Goal: Transaction & Acquisition: Purchase product/service

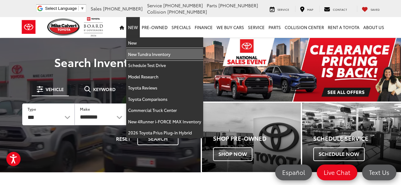
click at [139, 57] on link "New Tundra Inventory" at bounding box center [164, 54] width 77 height 11
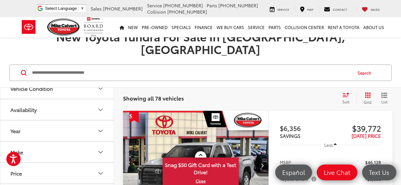
scroll to position [10, 0]
click at [100, 74] on div "Search" at bounding box center [200, 72] width 401 height 29
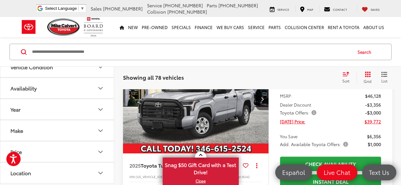
scroll to position [137, 0]
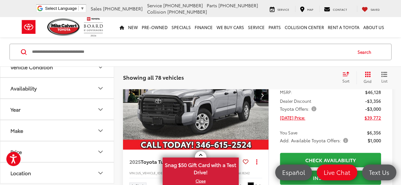
click at [102, 108] on icon "Year" at bounding box center [101, 110] width 8 height 8
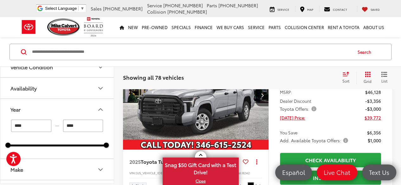
click at [346, 72] on icon "Select sort value" at bounding box center [345, 74] width 7 height 5
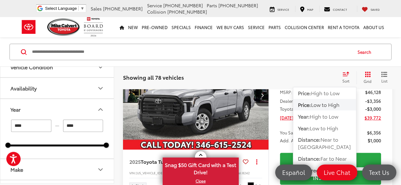
click at [324, 105] on span "Low to High" at bounding box center [325, 104] width 29 height 7
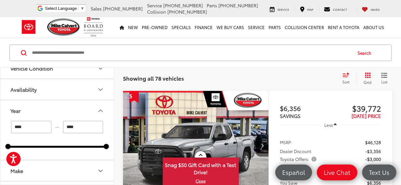
scroll to position [75, 0]
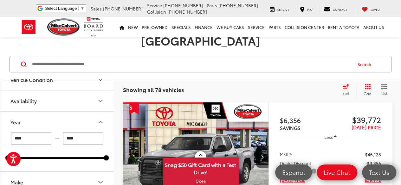
click at [346, 91] on span "Sort" at bounding box center [345, 93] width 7 height 5
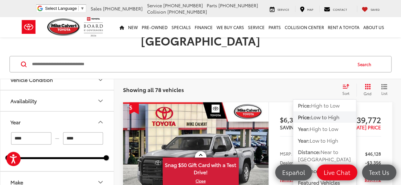
click at [302, 63] on div "Search" at bounding box center [200, 64] width 401 height 29
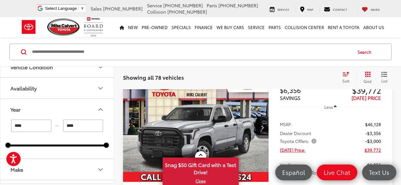
scroll to position [104, 0]
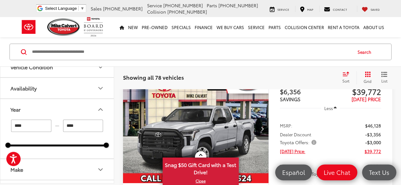
click at [313, 139] on span "Toyota Offers:" at bounding box center [299, 142] width 38 height 6
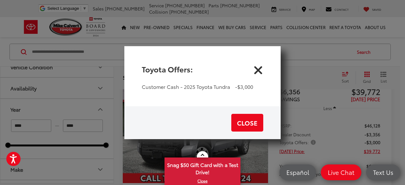
click at [257, 67] on icon "Close" at bounding box center [258, 69] width 10 height 10
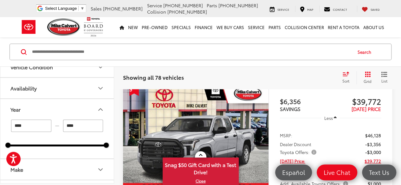
scroll to position [94, 0]
click at [217, 115] on img "2025 Toyota Tundra SR 0" at bounding box center [196, 139] width 146 height 110
